Goal: Information Seeking & Learning: Check status

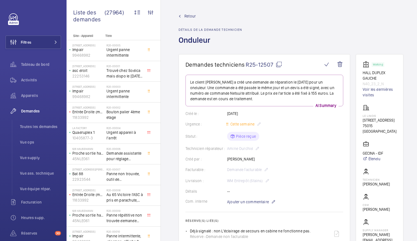
click at [280, 65] on mat-icon at bounding box center [279, 64] width 7 height 7
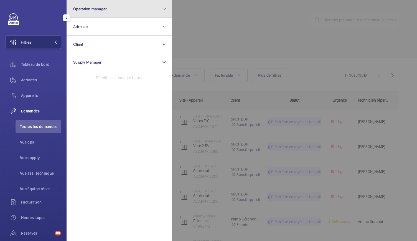
click at [104, 7] on span "Operation manager" at bounding box center [90, 9] width 34 height 4
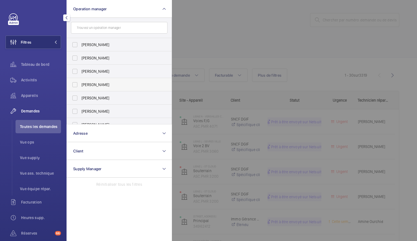
click at [90, 86] on span "Karim Kaced" at bounding box center [120, 85] width 76 height 6
click at [80, 86] on input "Karim Kaced" at bounding box center [74, 84] width 11 height 11
checkbox input "true"
click at [34, 93] on span "Appareils" at bounding box center [41, 96] width 40 height 6
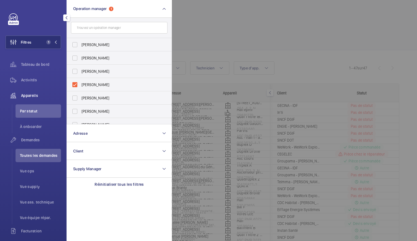
click at [201, 35] on div at bounding box center [380, 120] width 417 height 241
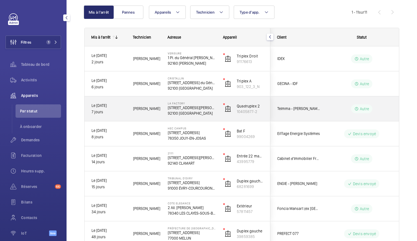
scroll to position [55, 0]
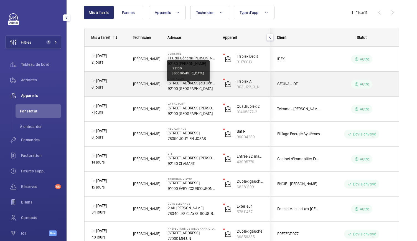
click at [185, 86] on p "92100 BOULOGNE-BILLANCOURT" at bounding box center [192, 89] width 48 height 6
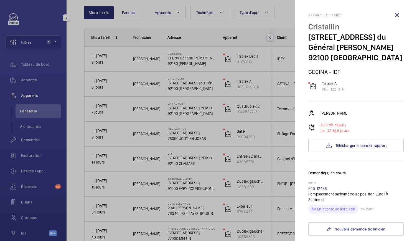
drag, startPoint x: 307, startPoint y: 37, endPoint x: 370, endPoint y: 59, distance: 66.5
click at [370, 59] on mat-sidenav "Appareil à l'arrêt Cristallin 122 Av. du Général Leclerc 92100 BOULOGNE-BILLANC…" at bounding box center [356, 120] width 122 height 241
copy div "122 Av. du Général Leclerc 92100 BOULOGNE-BILLANCOURT"
click at [332, 85] on p "Triplex A" at bounding box center [333, 84] width 23 height 6
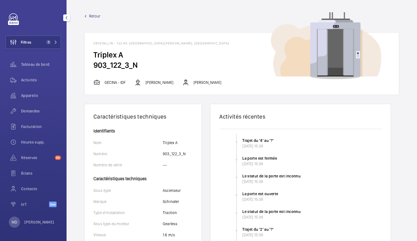
drag, startPoint x: 140, startPoint y: 63, endPoint x: 85, endPoint y: 54, distance: 55.5
click at [85, 54] on wm-front-card-body "Triplex A 903_122_3_N" at bounding box center [242, 64] width 314 height 29
copy wm-front-card-body "Triplex A 903_122_3_N"
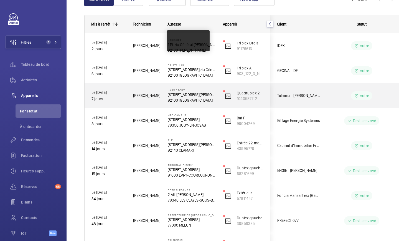
scroll to position [68, 0]
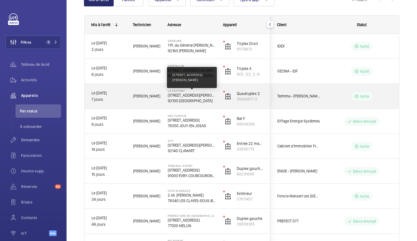
click at [195, 95] on p "53, avenue Emile Zola, 92100 BOULOGNE-BILLANCOURT" at bounding box center [192, 95] width 48 height 6
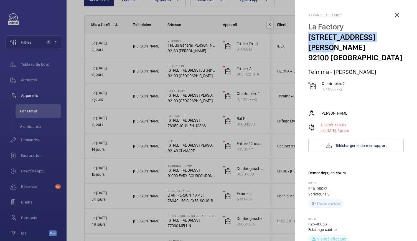
drag, startPoint x: 307, startPoint y: 35, endPoint x: 386, endPoint y: 39, distance: 79.1
click at [386, 39] on mat-sidenav "Appareil à l'arrêt La Factory 53, avenue Emile Zola, 92100 BOULOGNE-BILLANCOURT…" at bounding box center [356, 120] width 122 height 241
copy p "53, avenue Emile Zola,"
click at [332, 86] on p "Quadruplex 2" at bounding box center [333, 84] width 23 height 6
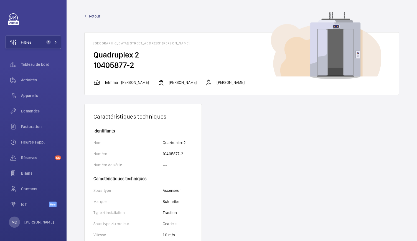
drag, startPoint x: 138, startPoint y: 63, endPoint x: 92, endPoint y: 54, distance: 46.5
click at [92, 54] on wm-front-card-body "Quadruplex 2 10405877-2" at bounding box center [242, 64] width 314 height 29
copy wm-front-card-body "Quadruplex 2 10405877-2"
click at [93, 15] on span "Retour" at bounding box center [94, 16] width 11 height 6
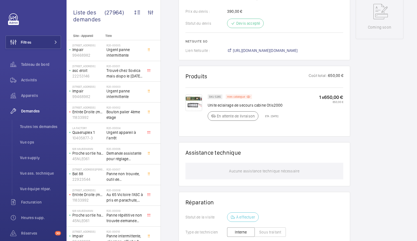
scroll to position [291, 0]
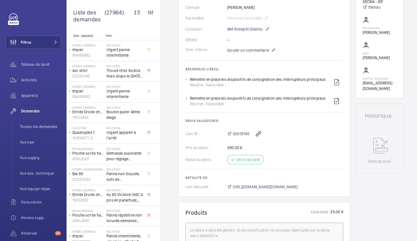
scroll to position [293, 0]
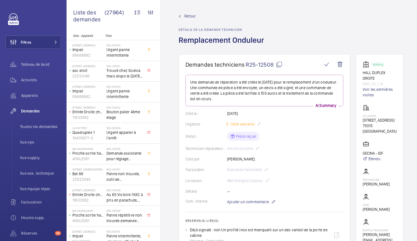
click at [277, 62] on mat-icon at bounding box center [279, 64] width 7 height 7
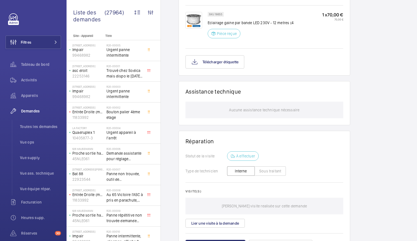
scroll to position [213, 0]
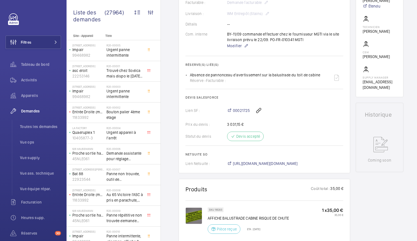
scroll to position [215, 0]
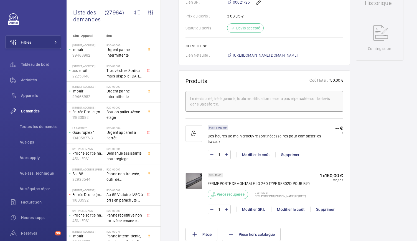
scroll to position [283, 0]
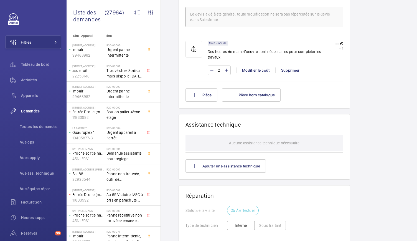
scroll to position [334, 0]
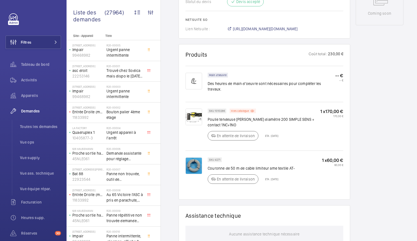
scroll to position [306, 0]
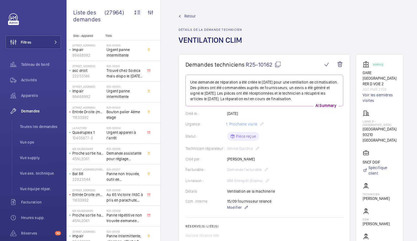
click at [275, 65] on mat-icon at bounding box center [277, 64] width 7 height 7
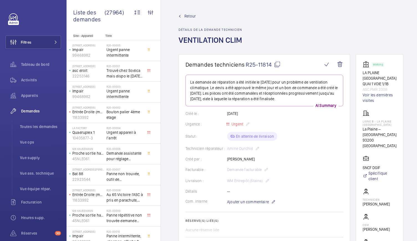
click at [277, 62] on mat-icon at bounding box center [277, 64] width 7 height 7
